Goal: Check status

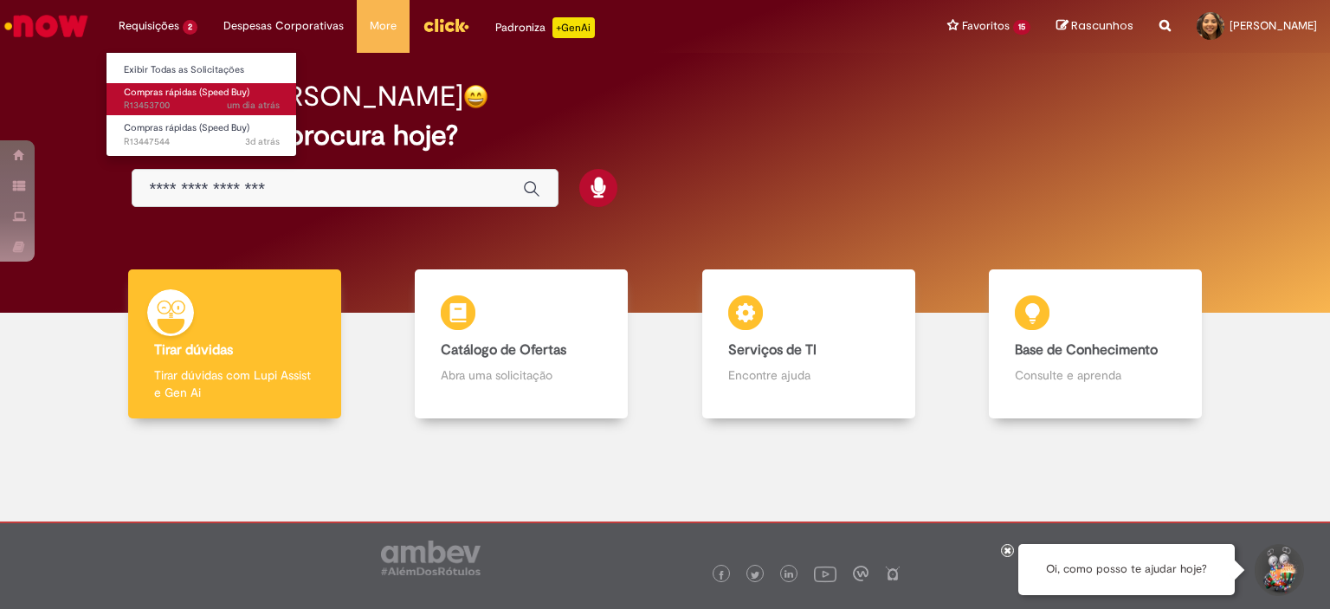
click at [204, 113] on link "Compras rápidas (Speed Buy) um dia atrás um dia atrás R13453700" at bounding box center [202, 99] width 191 height 32
click at [179, 22] on li "Requisições 2 Exibir Todas as Solicitações Compras rápidas (Speed Buy) um dia a…" at bounding box center [158, 26] width 105 height 52
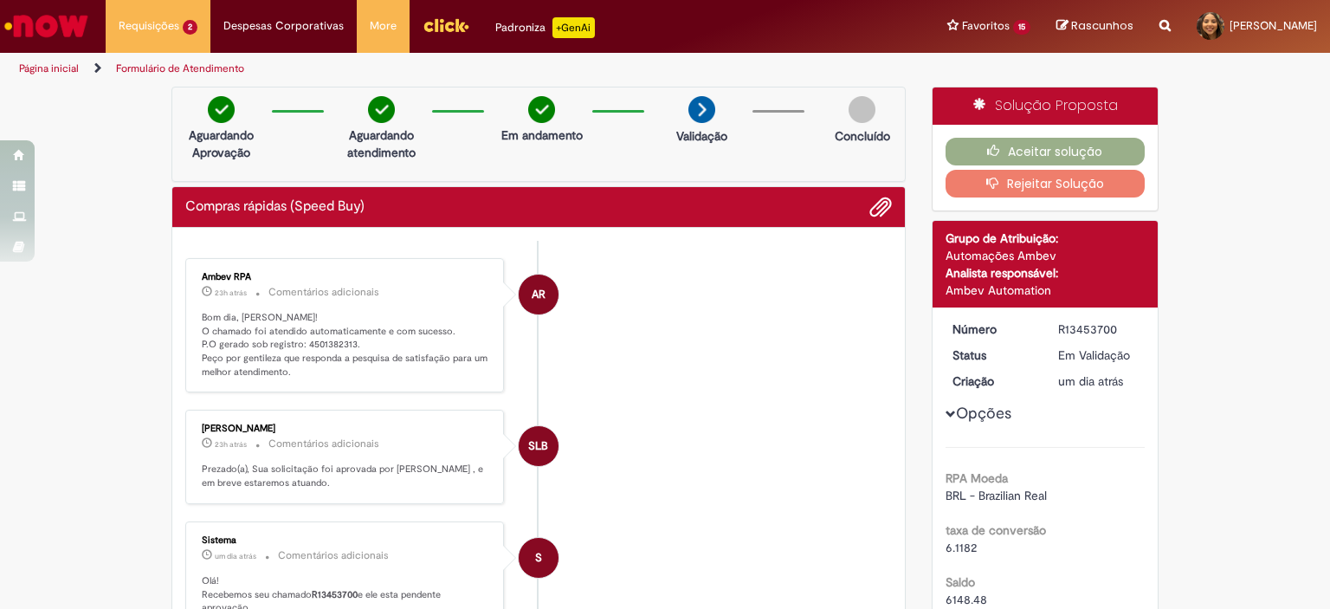
click at [327, 331] on p "Bom dia, [PERSON_NAME]! O chamado foi atendido automaticamente e com sucesso. P…" at bounding box center [346, 345] width 288 height 68
click at [327, 344] on p "Bom dia, [PERSON_NAME]! O chamado foi atendido automaticamente e com sucesso. P…" at bounding box center [346, 345] width 288 height 68
click at [331, 344] on p "Bom dia, [PERSON_NAME]! O chamado foi atendido automaticamente e com sucesso. P…" at bounding box center [346, 345] width 288 height 68
copy p "4501382313"
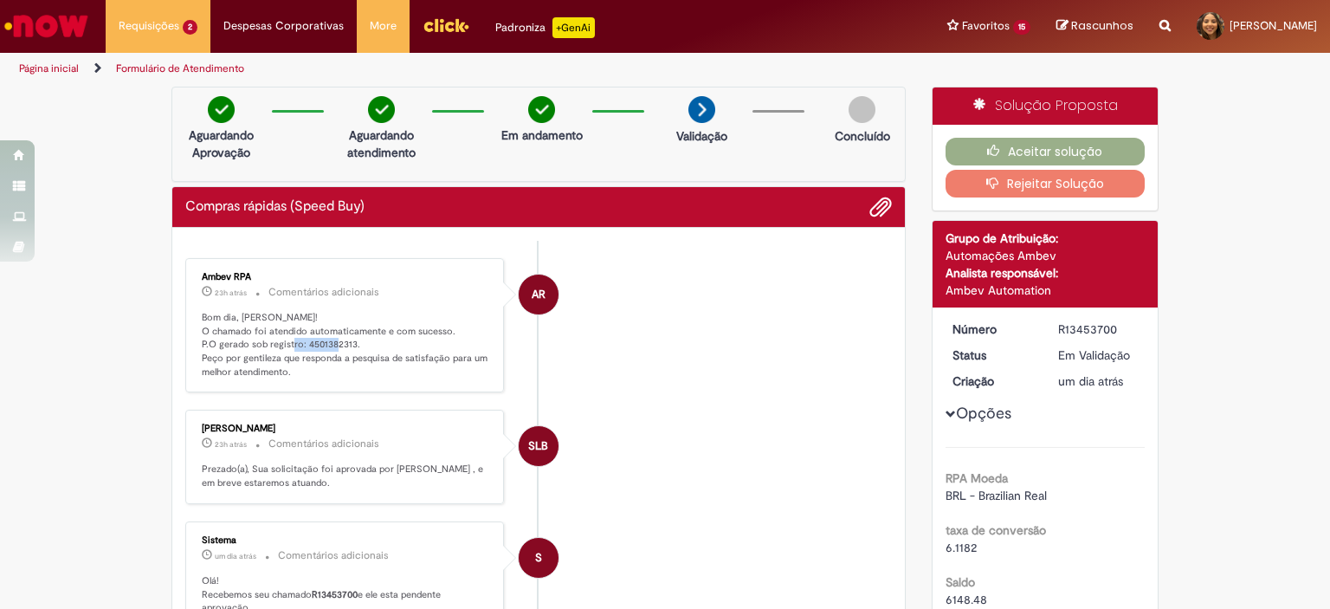
copy p "4501382313"
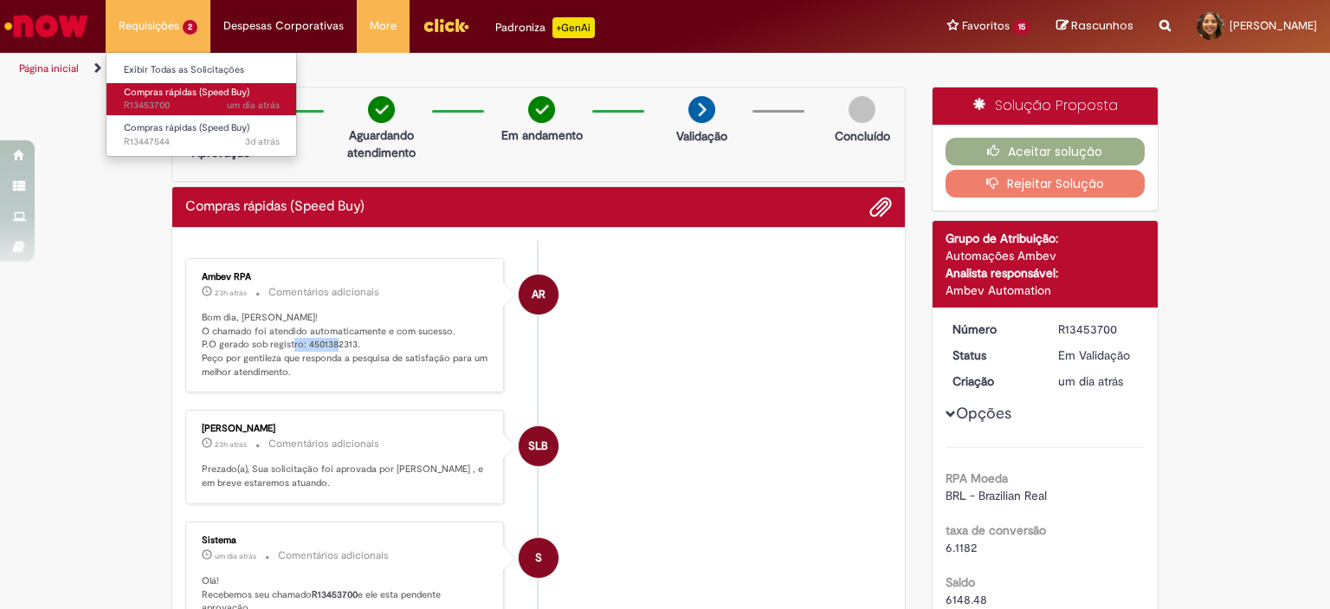
click at [170, 112] on span "um dia atrás um dia atrás R13453700" at bounding box center [202, 106] width 156 height 14
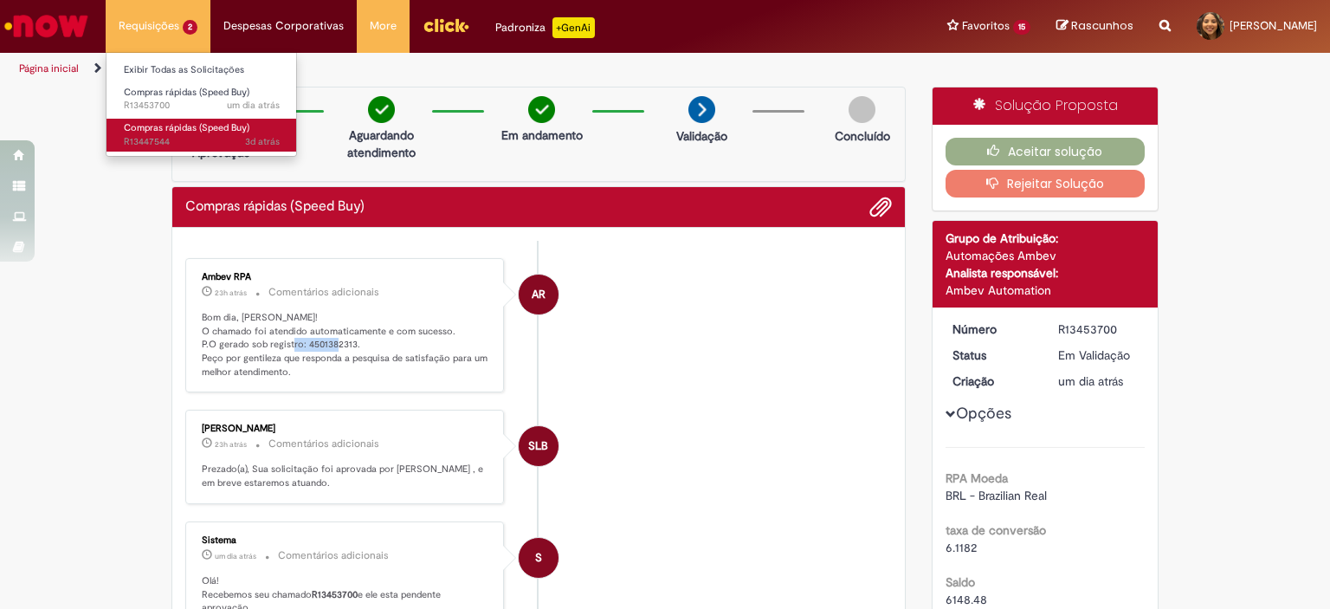
click at [164, 135] on span "3d atrás 3 dias atrás R13447544" at bounding box center [202, 142] width 156 height 14
click at [191, 128] on span "Compras rápidas (Speed Buy)" at bounding box center [187, 127] width 126 height 13
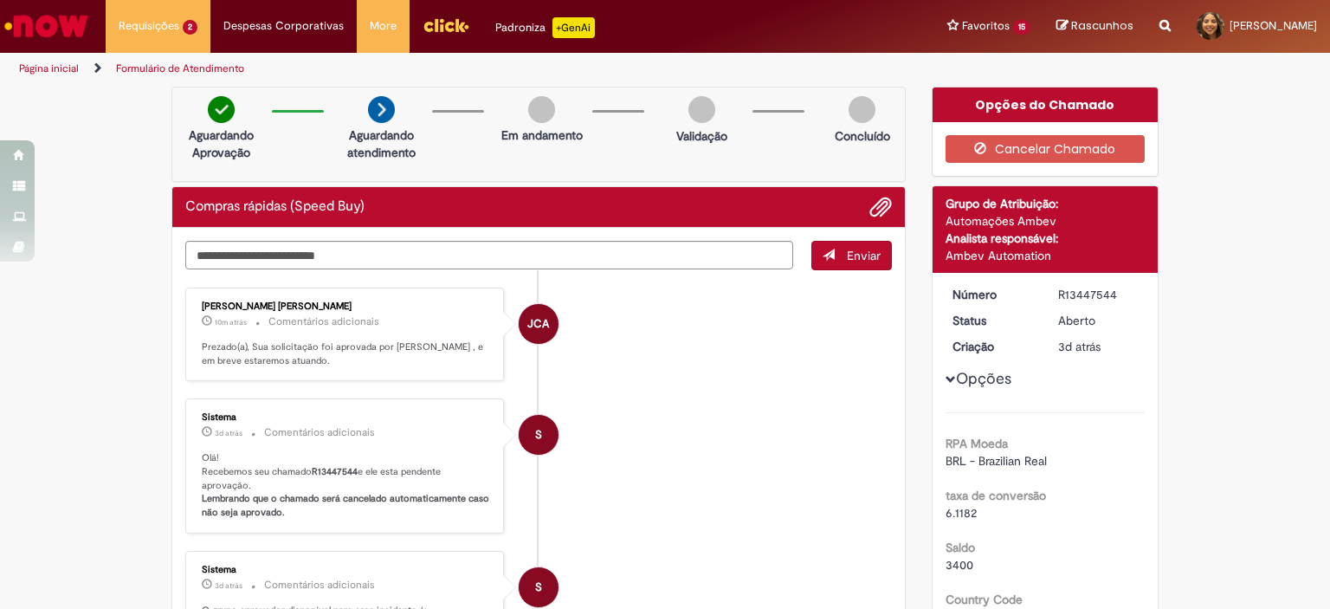
click at [557, 398] on li "S Sistema 3d atrás 3 dias atrás Comentários adicionais Olá! Recebemos seu chama…" at bounding box center [538, 465] width 707 height 135
drag, startPoint x: 320, startPoint y: 116, endPoint x: 312, endPoint y: 32, distance: 84.4
click at [312, 32] on div "Pular para o conteúdo da página Requisições 2 Exibir Todas as Solicitações Comp…" at bounding box center [665, 304] width 1330 height 609
click at [593, 152] on div "Aguardando Aprovação Aguardando atendimento Em andamento Validação Concluído" at bounding box center [538, 134] width 734 height 95
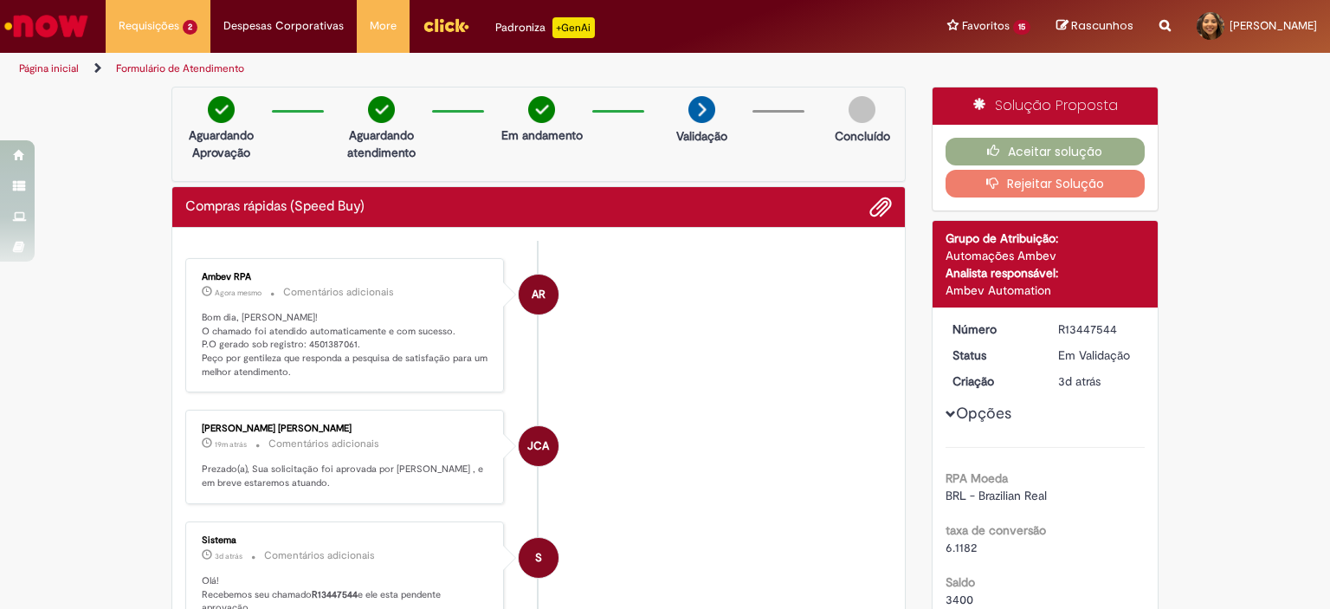
click at [318, 343] on p "Bom dia, [PERSON_NAME]! O chamado foi atendido automaticamente e com sucesso. P…" at bounding box center [346, 345] width 288 height 68
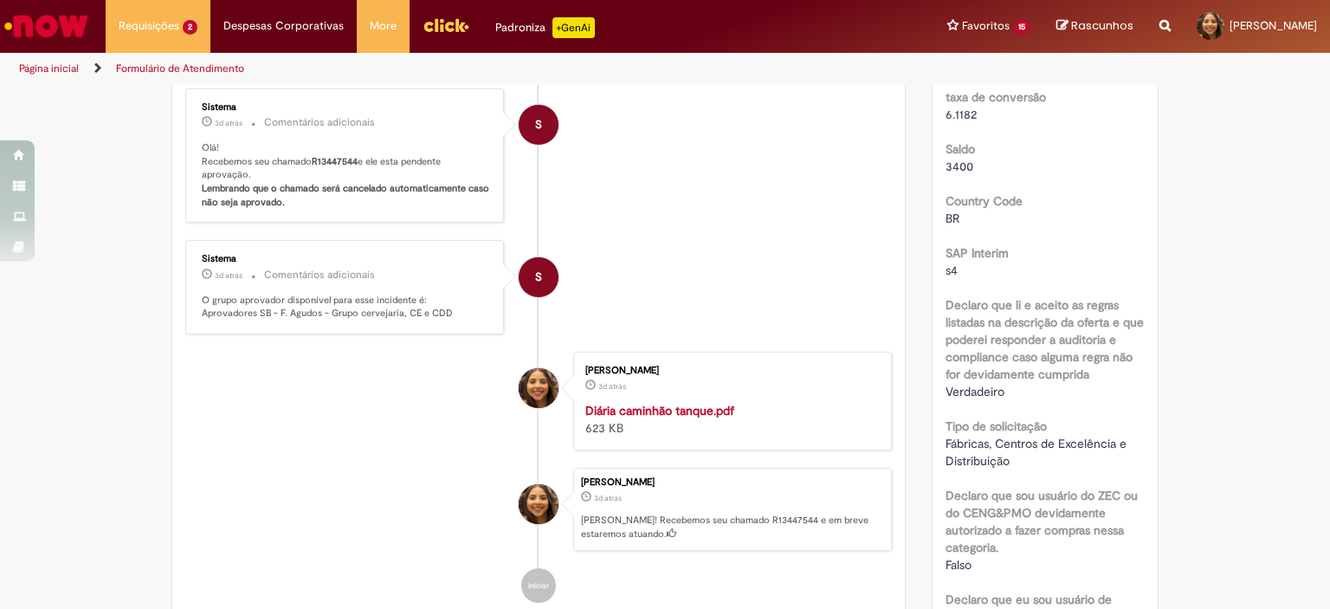
scroll to position [87, 0]
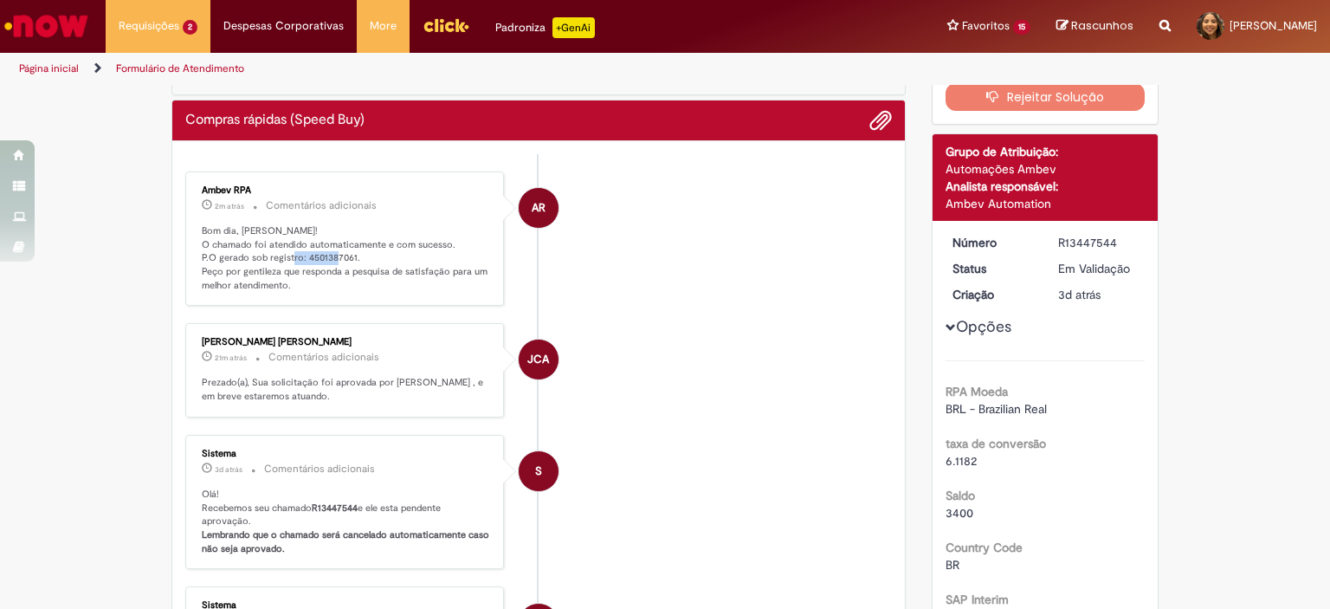
copy p "4501387061"
click at [767, 403] on li "JCA [PERSON_NAME] 21m atrás 21 minutos atrás Comentários adicionais Prezado(a),…" at bounding box center [538, 370] width 707 height 94
